Goal: Task Accomplishment & Management: Use online tool/utility

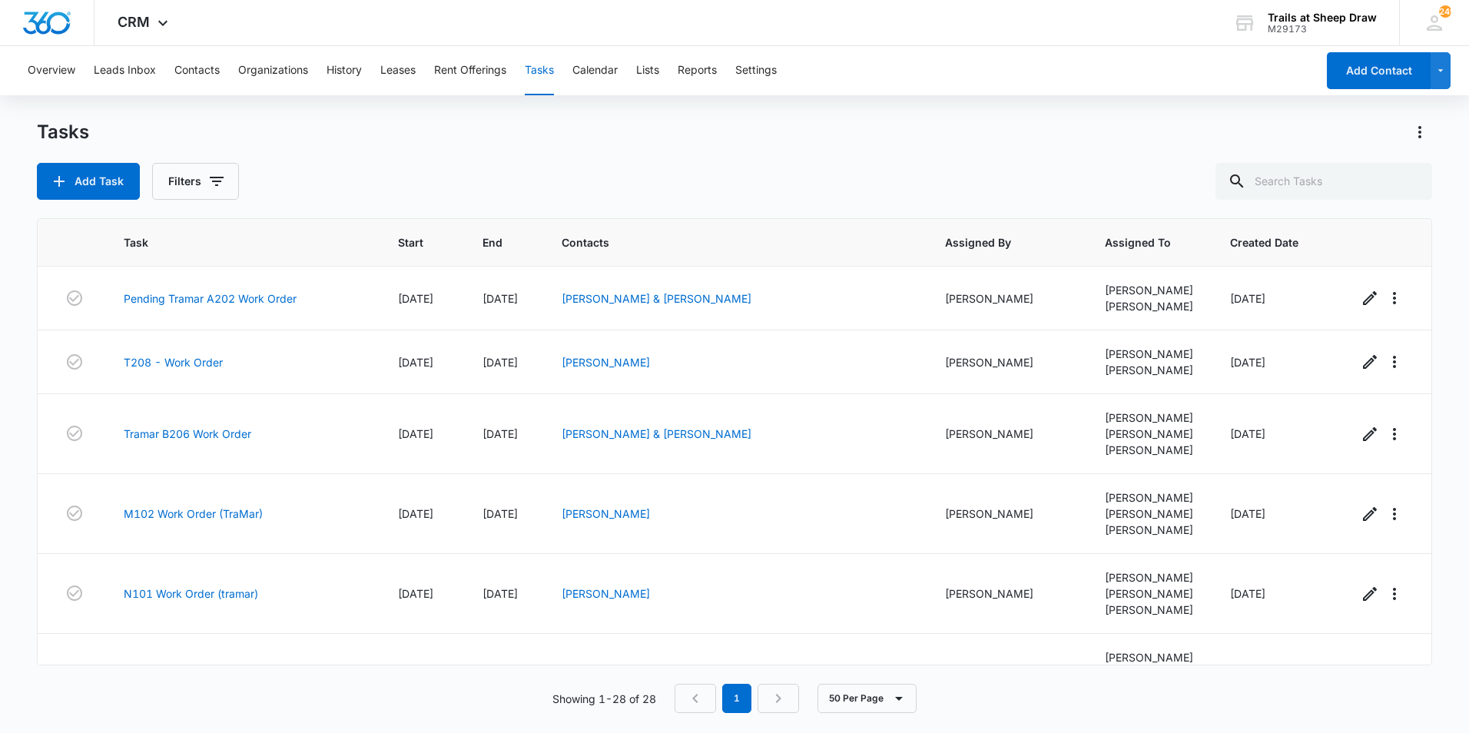
scroll to position [1459, 0]
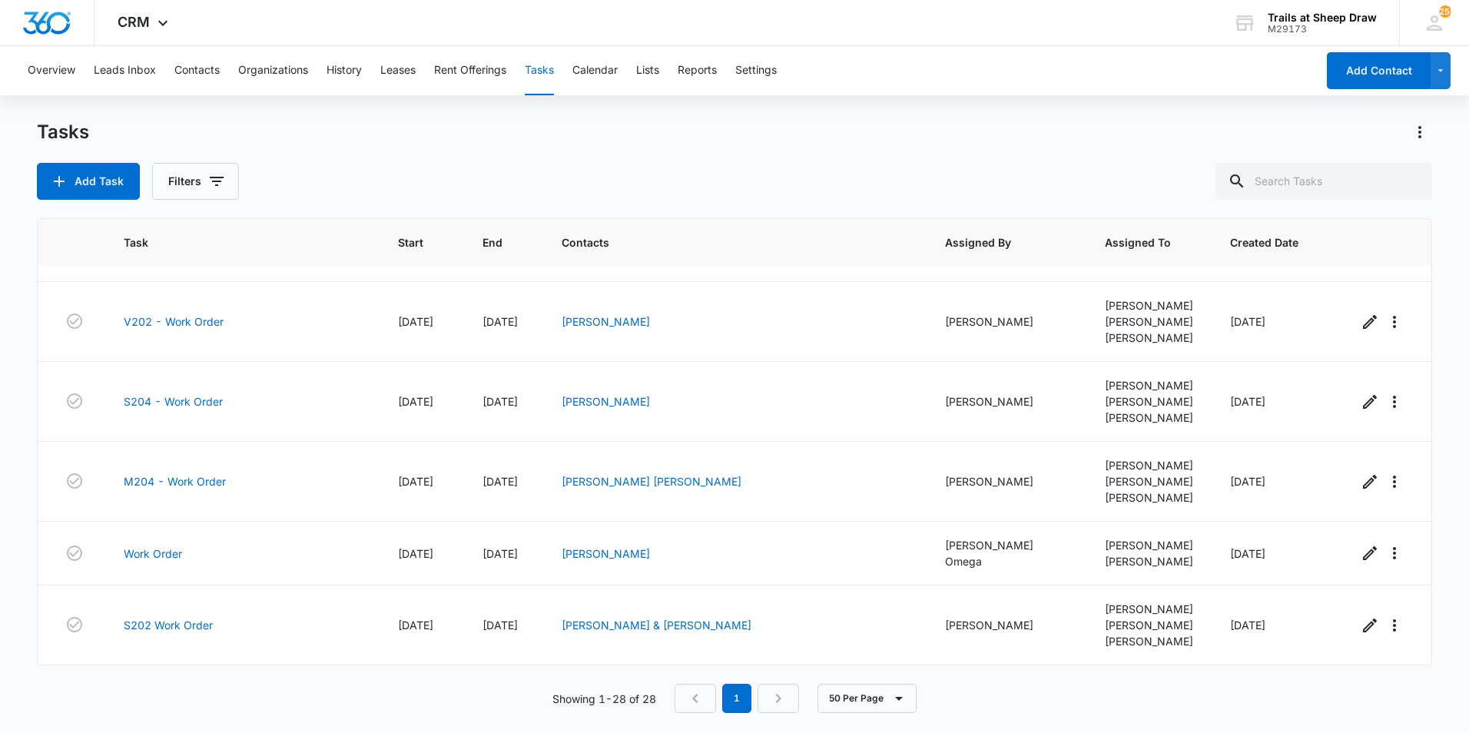
scroll to position [1934, 0]
click at [157, 330] on link "V202 - Work Order" at bounding box center [174, 321] width 100 height 16
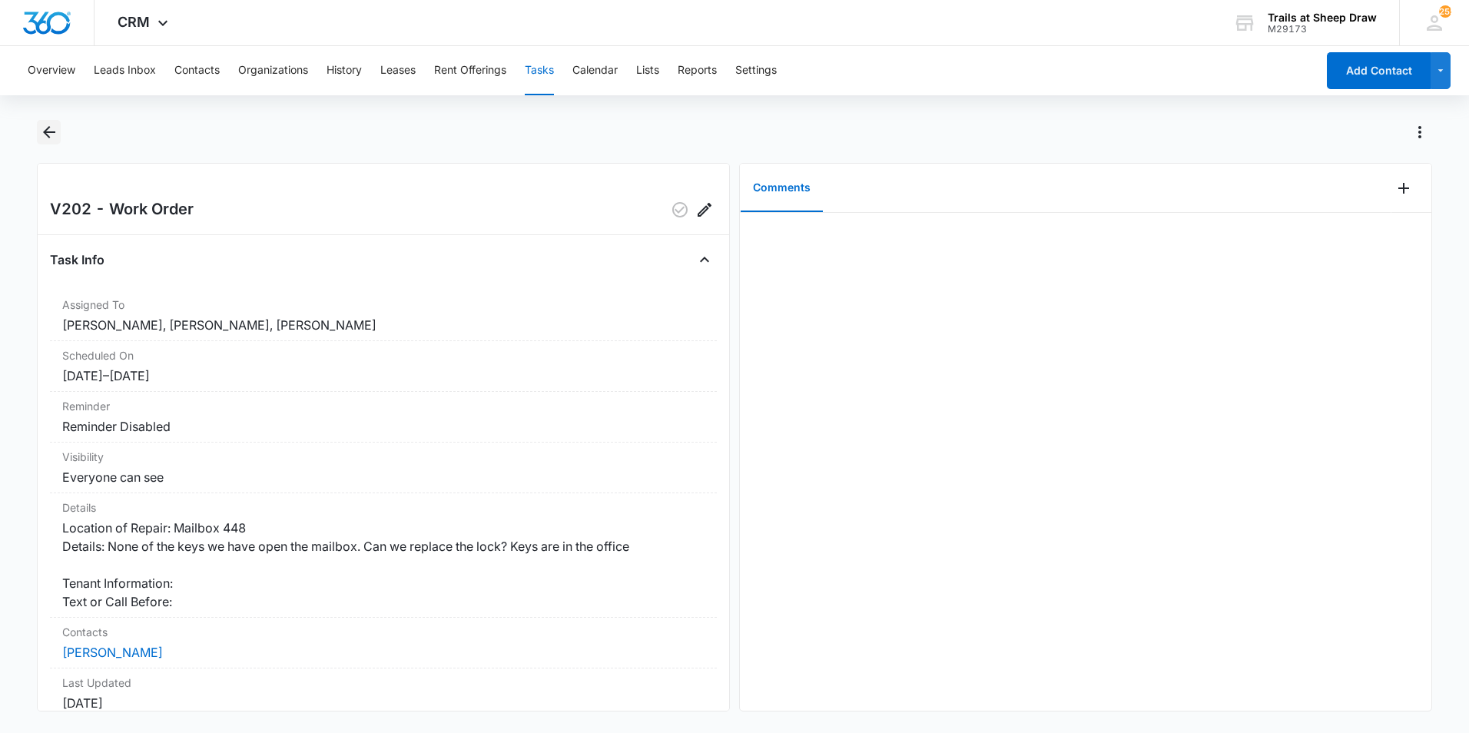
click at [53, 137] on icon "Back" at bounding box center [49, 132] width 18 height 18
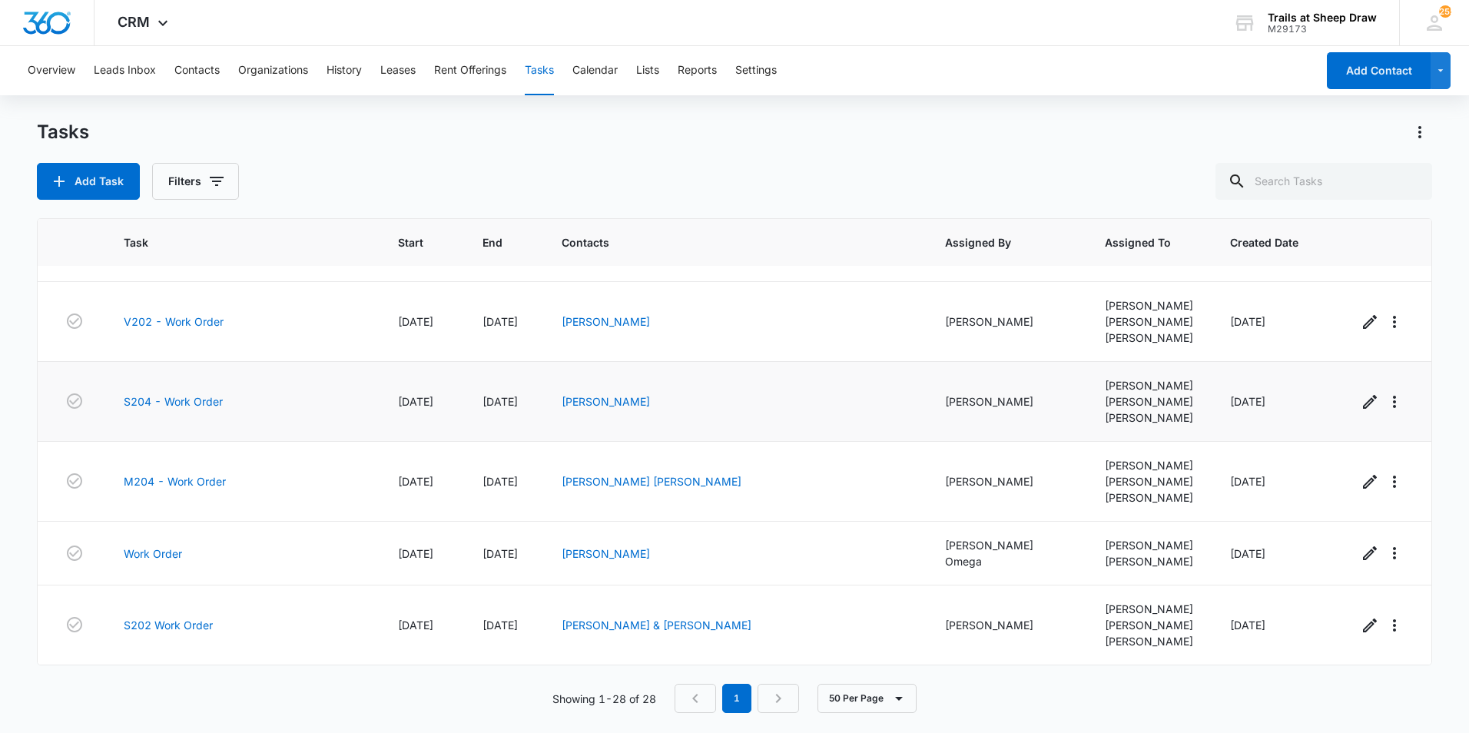
scroll to position [2164, 0]
click at [194, 409] on link "S204 - Work Order" at bounding box center [173, 401] width 99 height 16
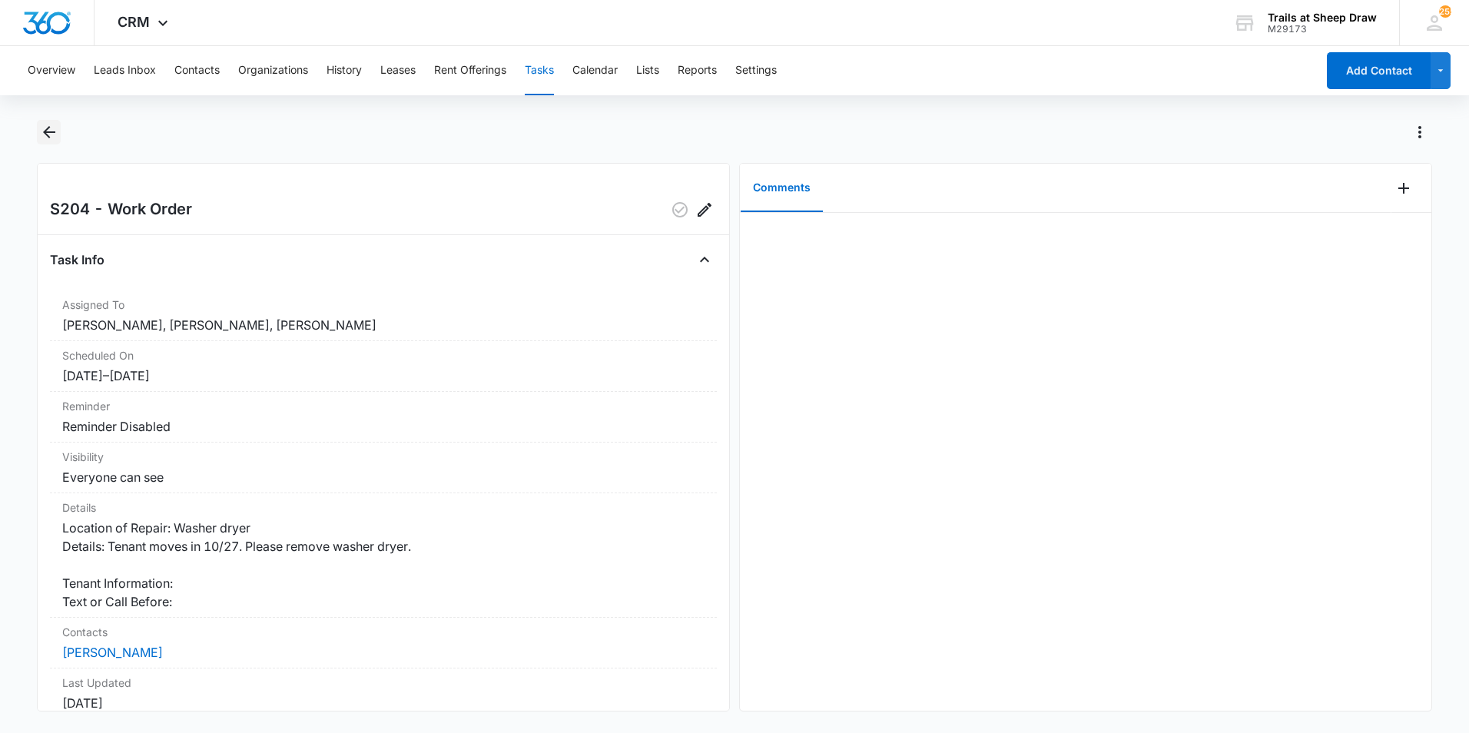
click at [54, 129] on icon "Back" at bounding box center [49, 132] width 18 height 18
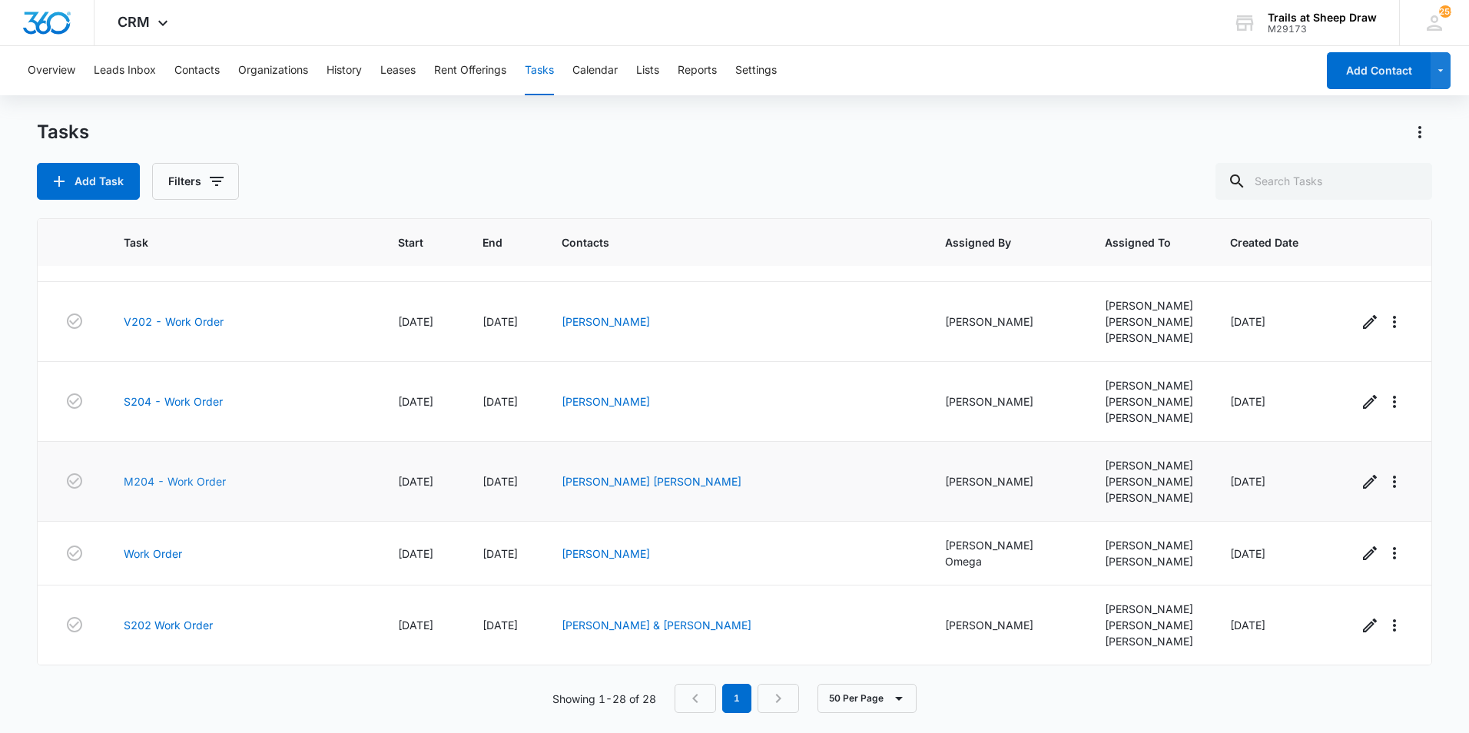
scroll to position [2227, 0]
click at [194, 473] on link "M204 - Work Order" at bounding box center [175, 481] width 102 height 16
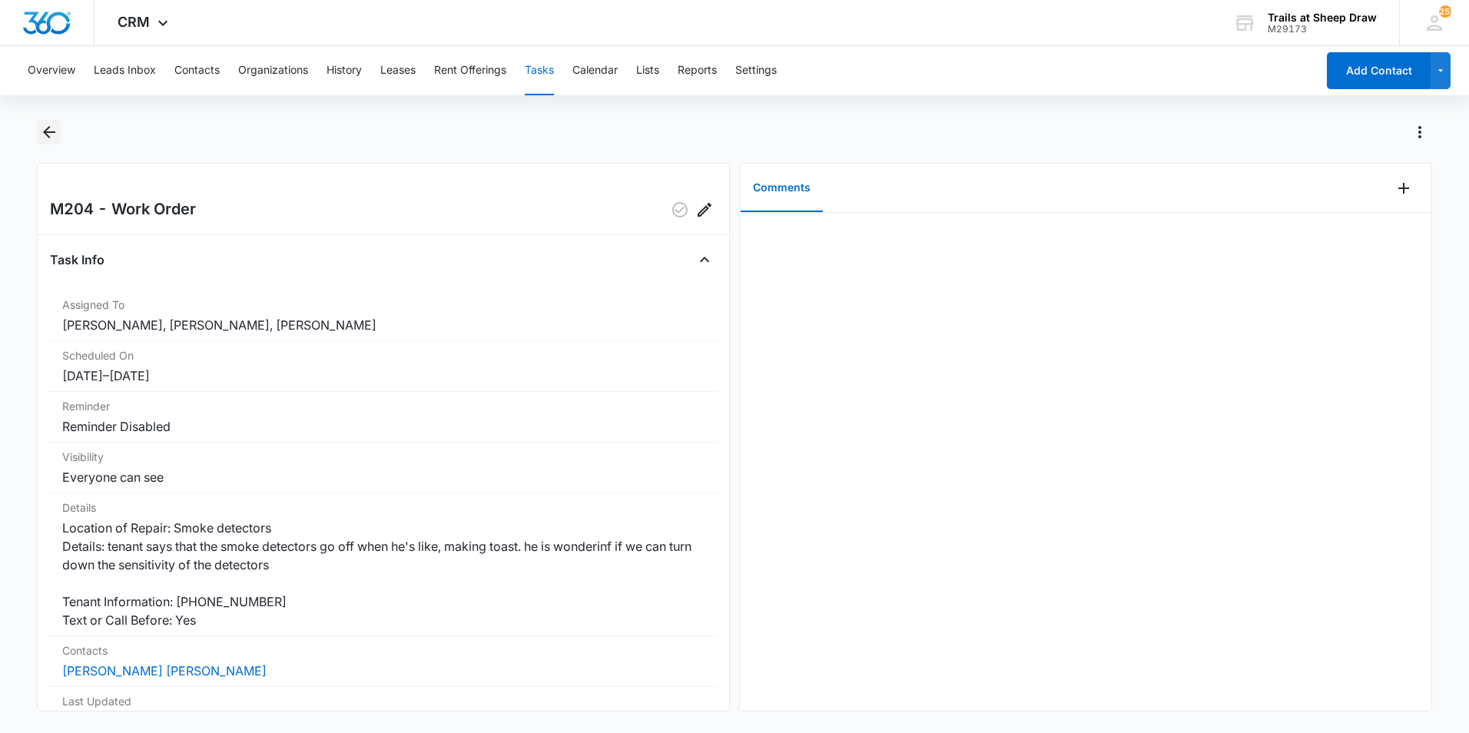
click at [48, 134] on icon "Back" at bounding box center [49, 132] width 18 height 18
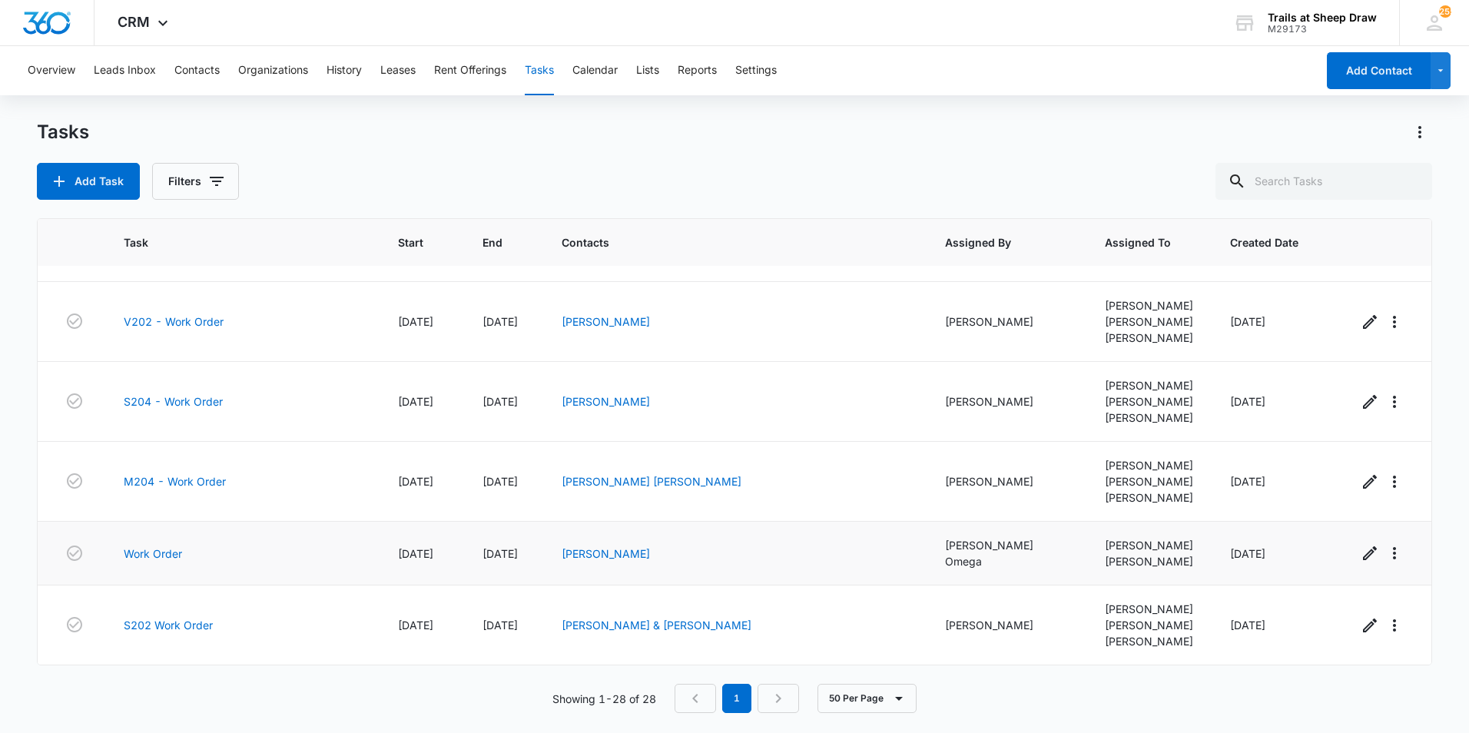
scroll to position [2241, 0]
click at [136, 621] on link "S202 Work Order" at bounding box center [168, 625] width 89 height 16
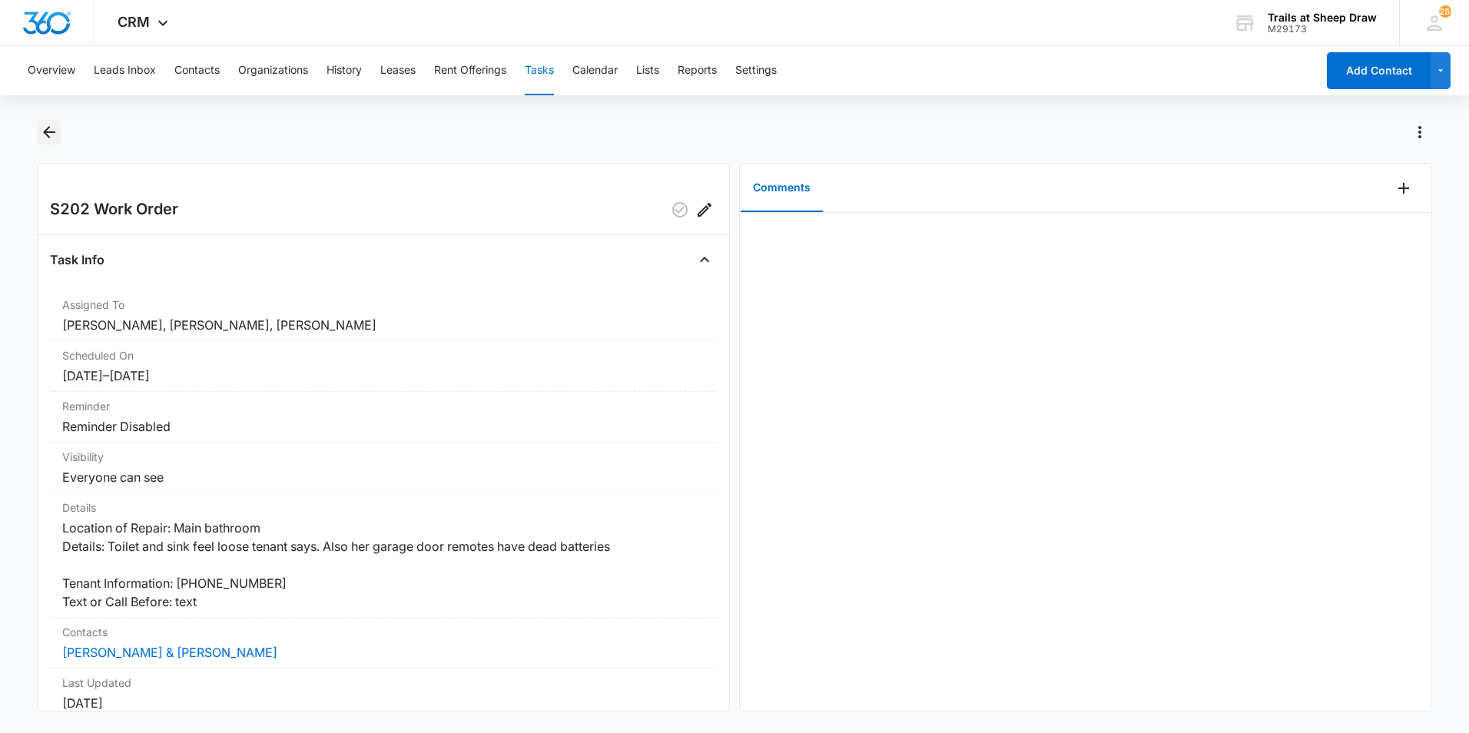
click at [47, 136] on icon "Back" at bounding box center [49, 132] width 18 height 18
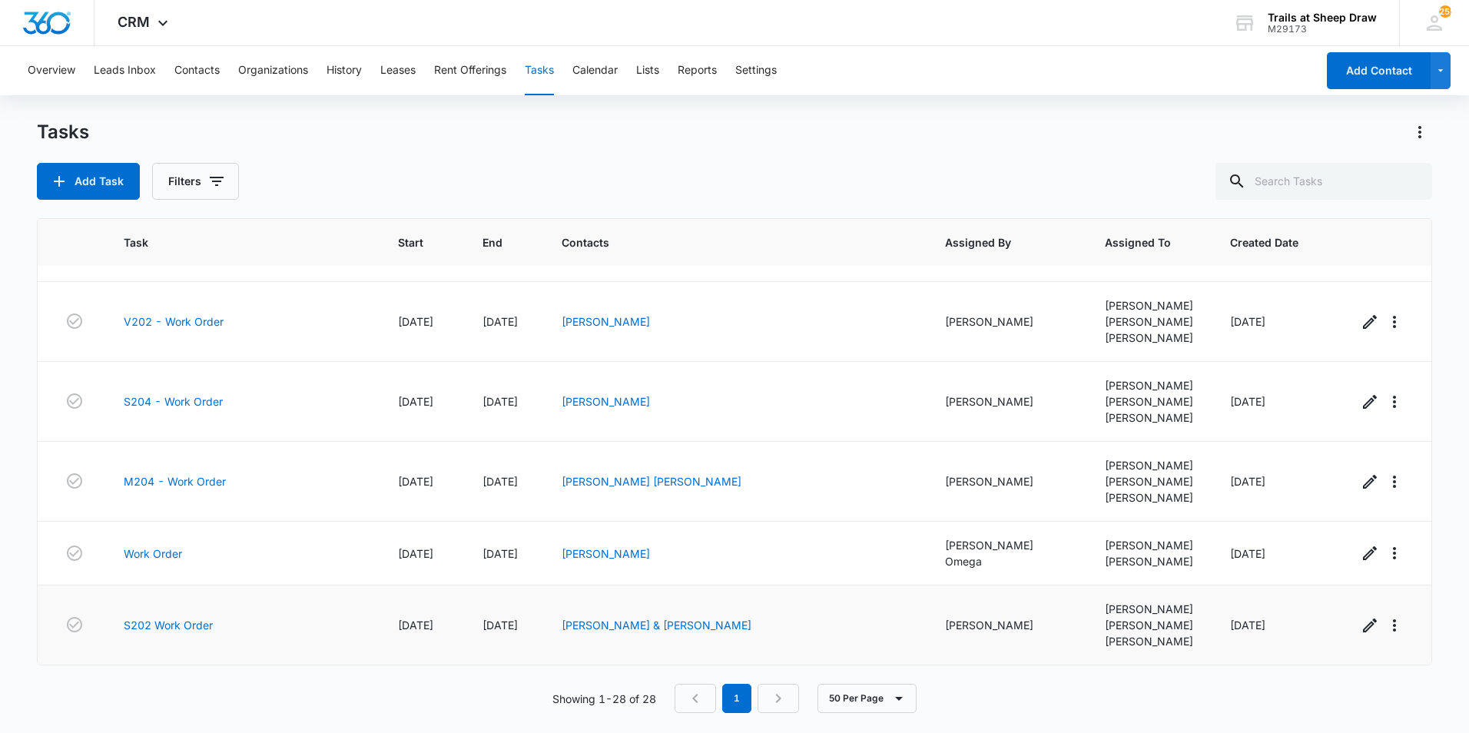
scroll to position [2241, 0]
click at [157, 545] on link "Work Order" at bounding box center [153, 553] width 58 height 16
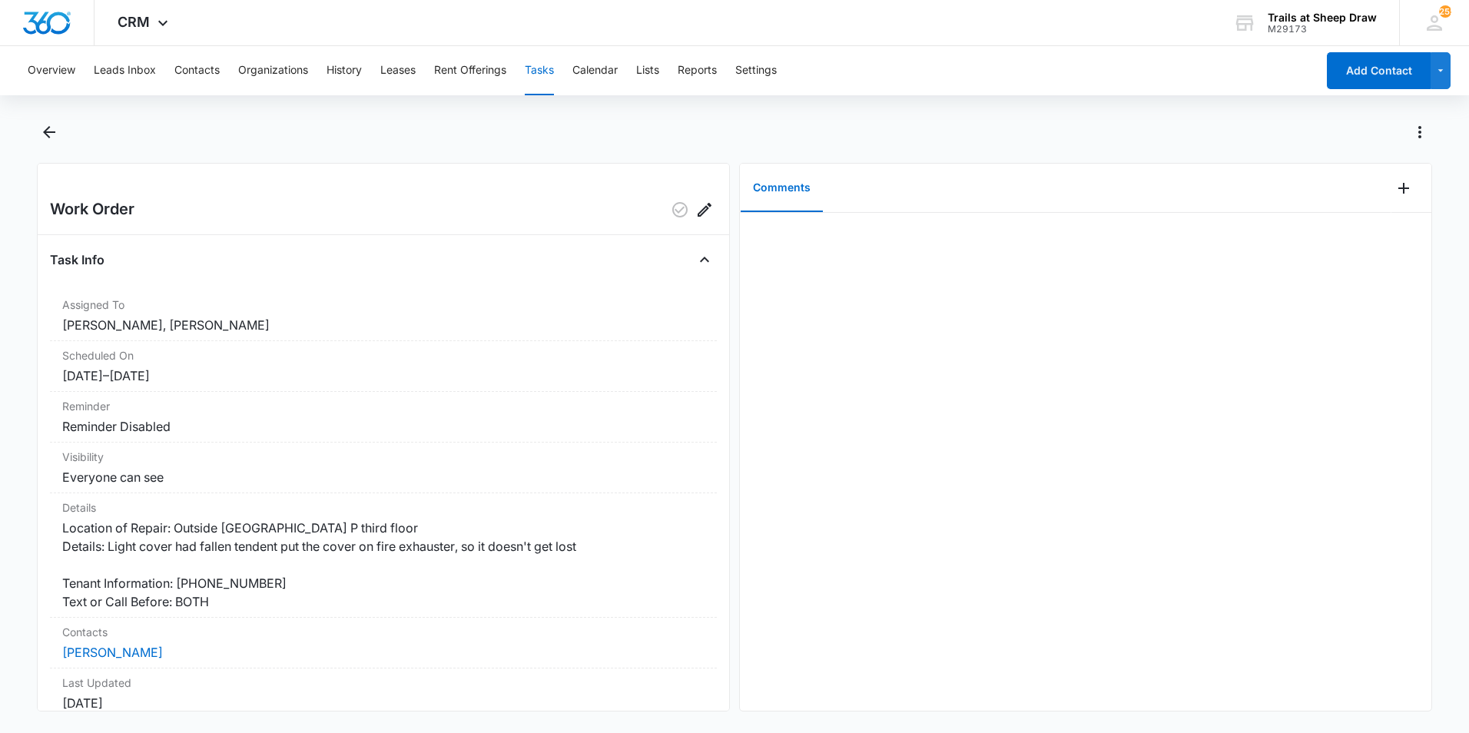
click at [46, 151] on div at bounding box center [734, 141] width 1395 height 43
click at [47, 142] on button "Back" at bounding box center [49, 132] width 24 height 25
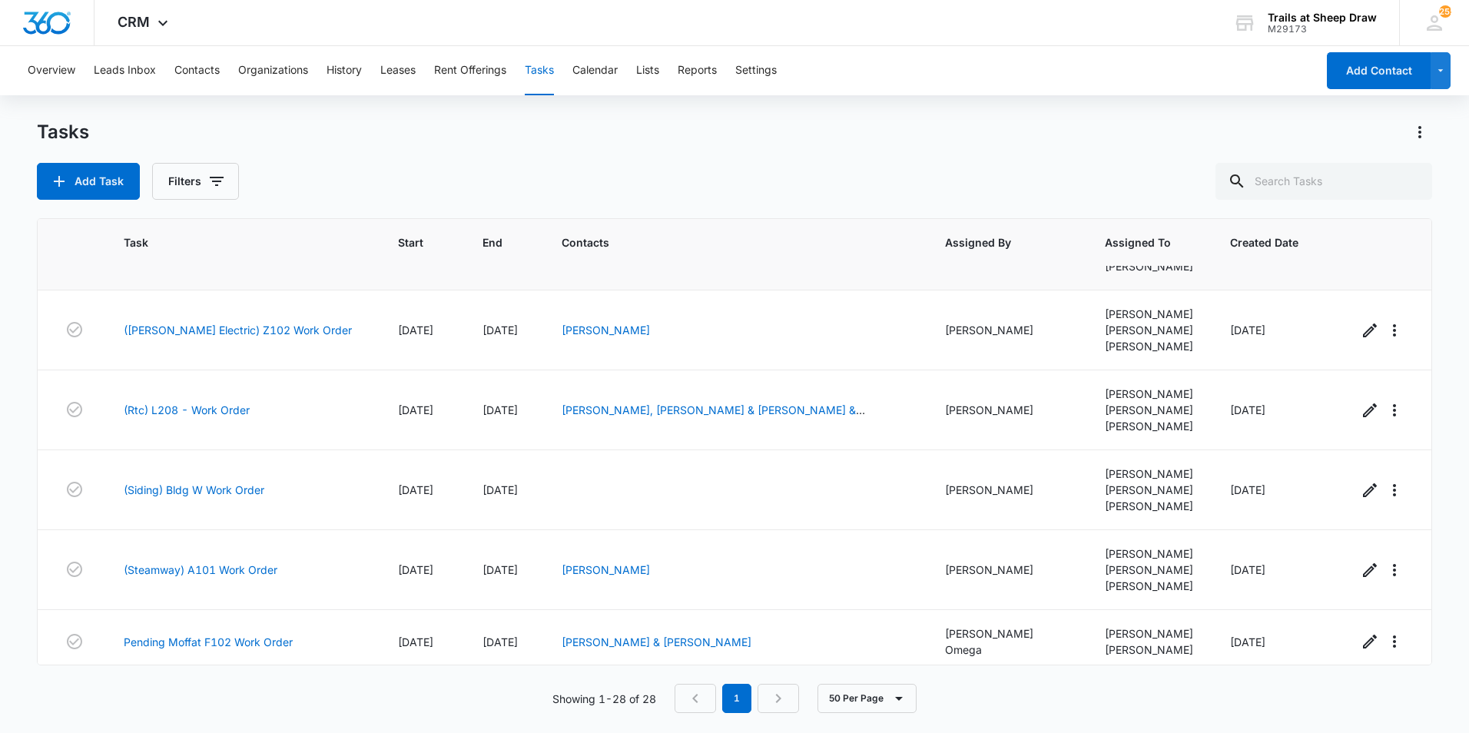
scroll to position [461, 0]
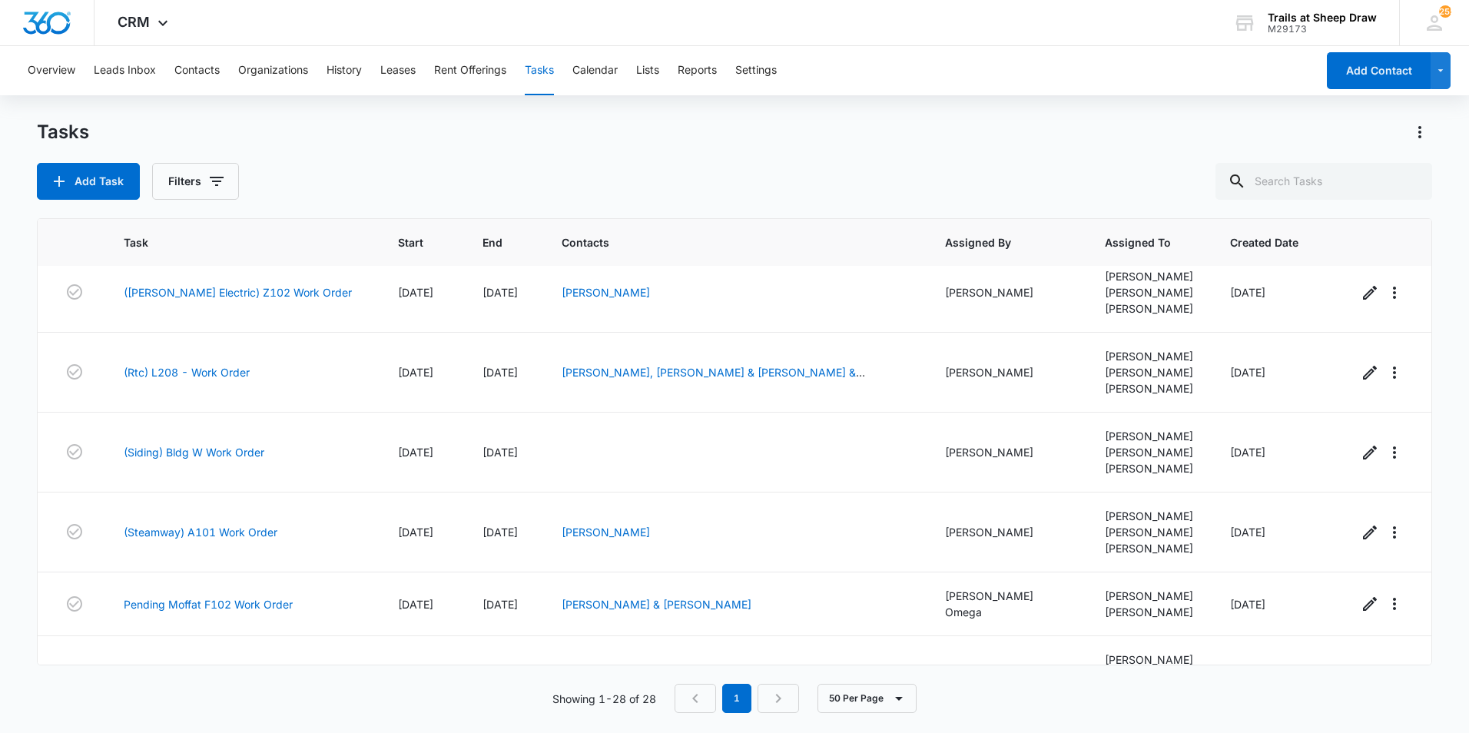
drag, startPoint x: 161, startPoint y: 396, endPoint x: 385, endPoint y: 171, distance: 316.6
click at [365, 131] on div "Tasks" at bounding box center [734, 132] width 1395 height 25
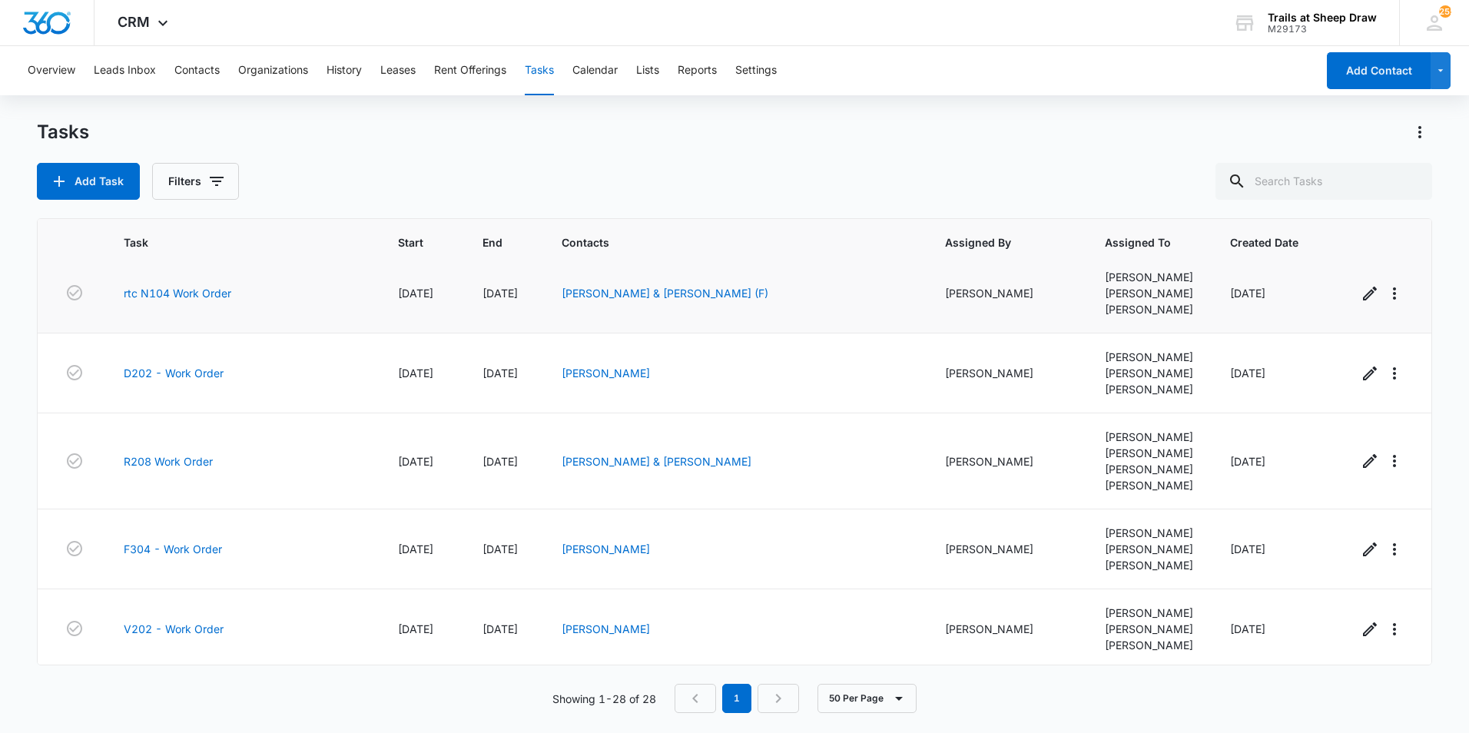
scroll to position [1459, 0]
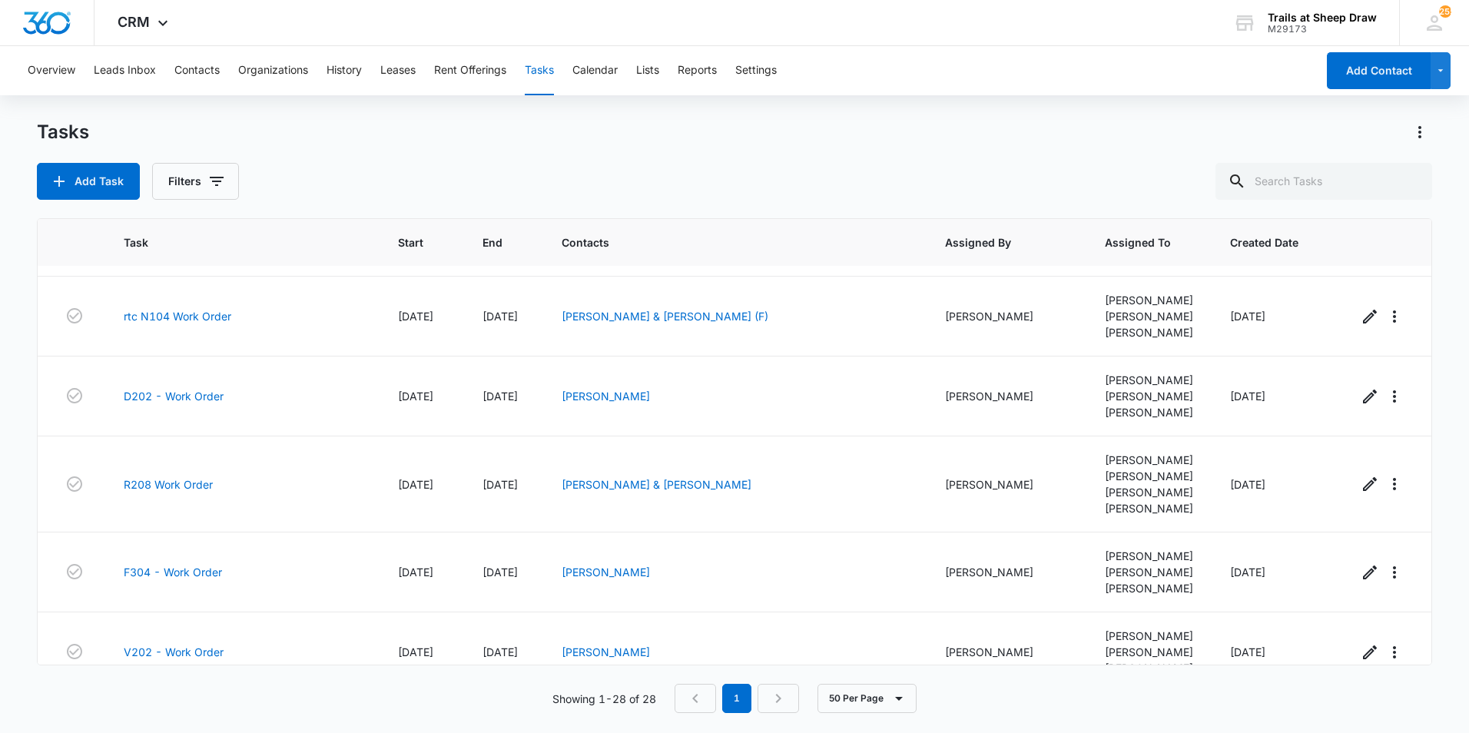
click at [162, 164] on link "T307 - Work Order" at bounding box center [173, 156] width 99 height 16
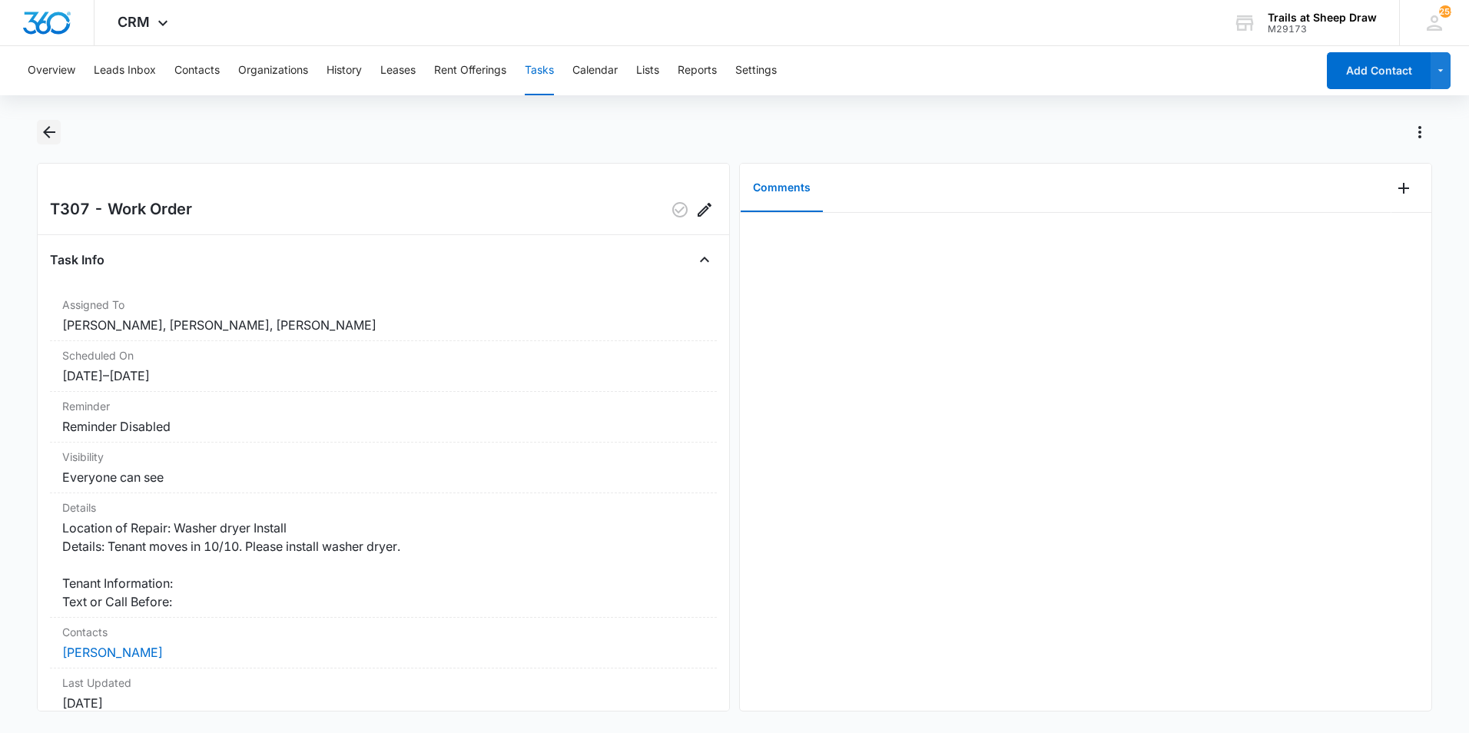
click at [42, 131] on icon "Back" at bounding box center [49, 132] width 18 height 18
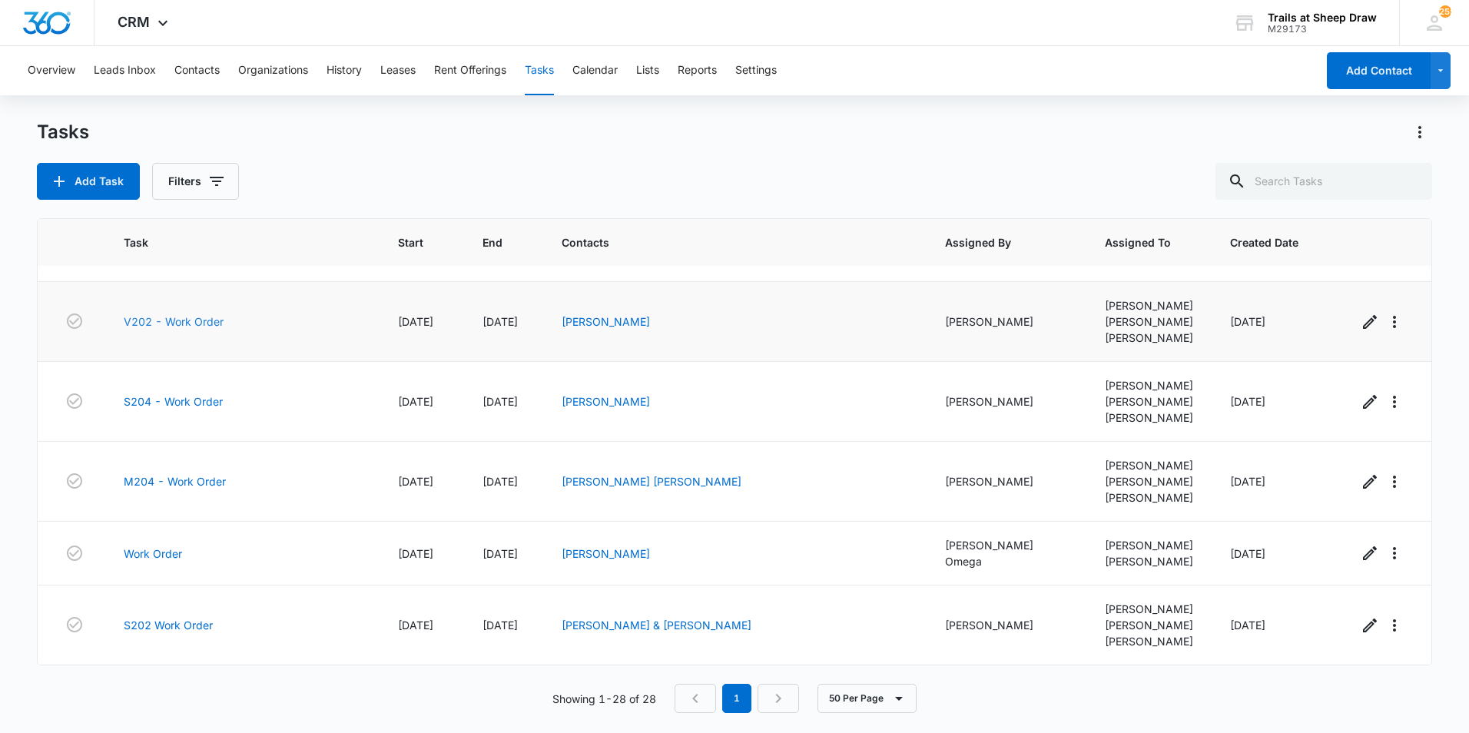
scroll to position [1934, 0]
click at [203, 250] on link "F304 - Work Order" at bounding box center [173, 241] width 98 height 16
